Goal: Check status

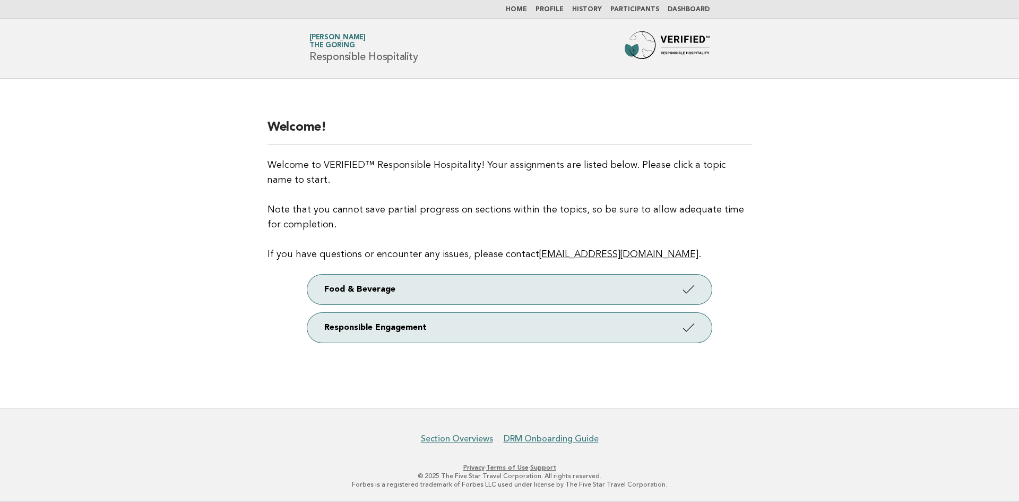
click at [700, 7] on link "Dashboard" at bounding box center [689, 9] width 42 height 6
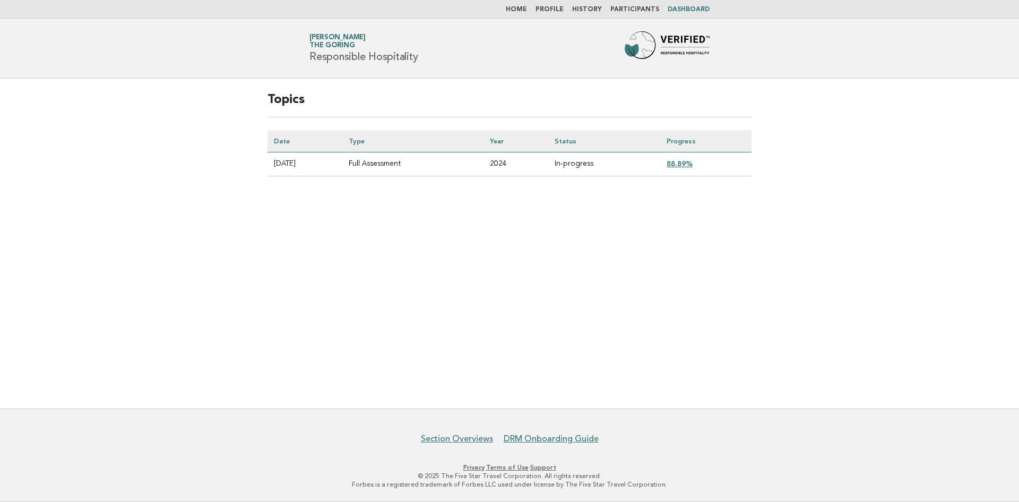
click at [691, 167] on link "88.89%" at bounding box center [680, 163] width 26 height 8
